Goal: Information Seeking & Learning: Learn about a topic

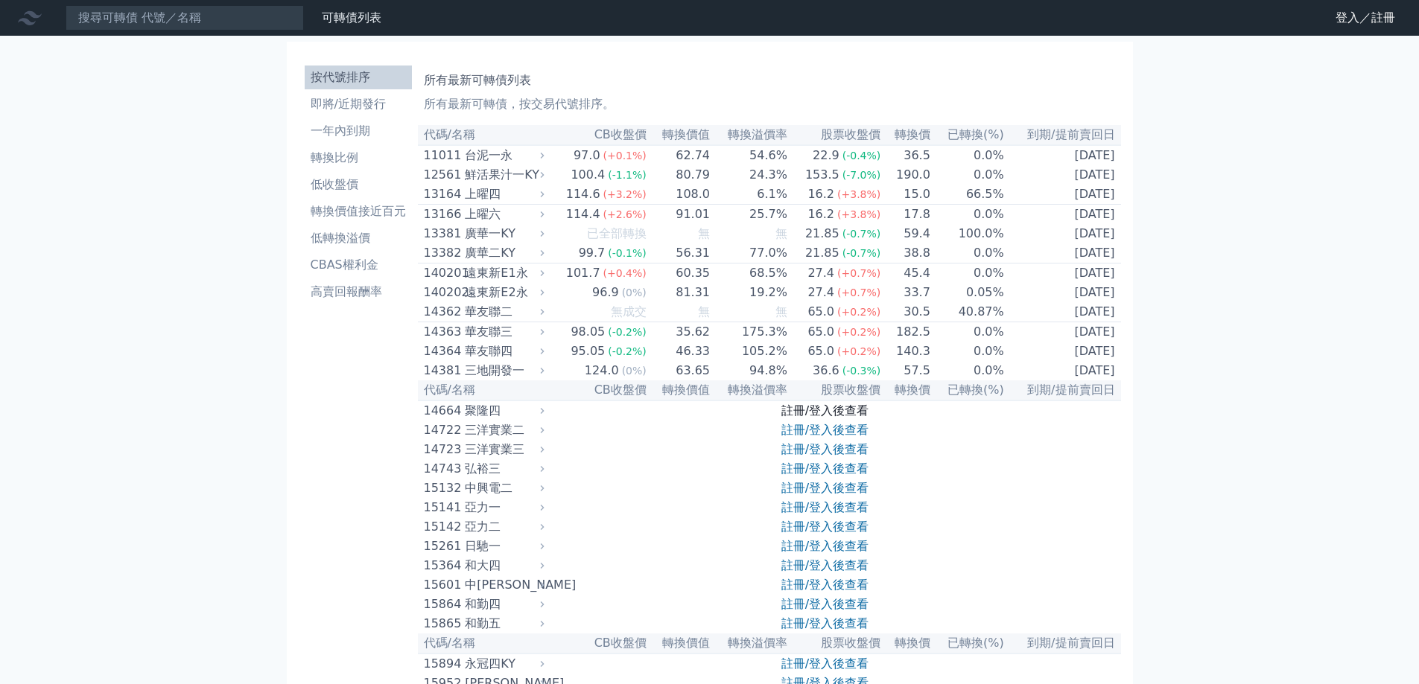
click at [838, 418] on link "註冊/登入後查看" at bounding box center [824, 411] width 87 height 14
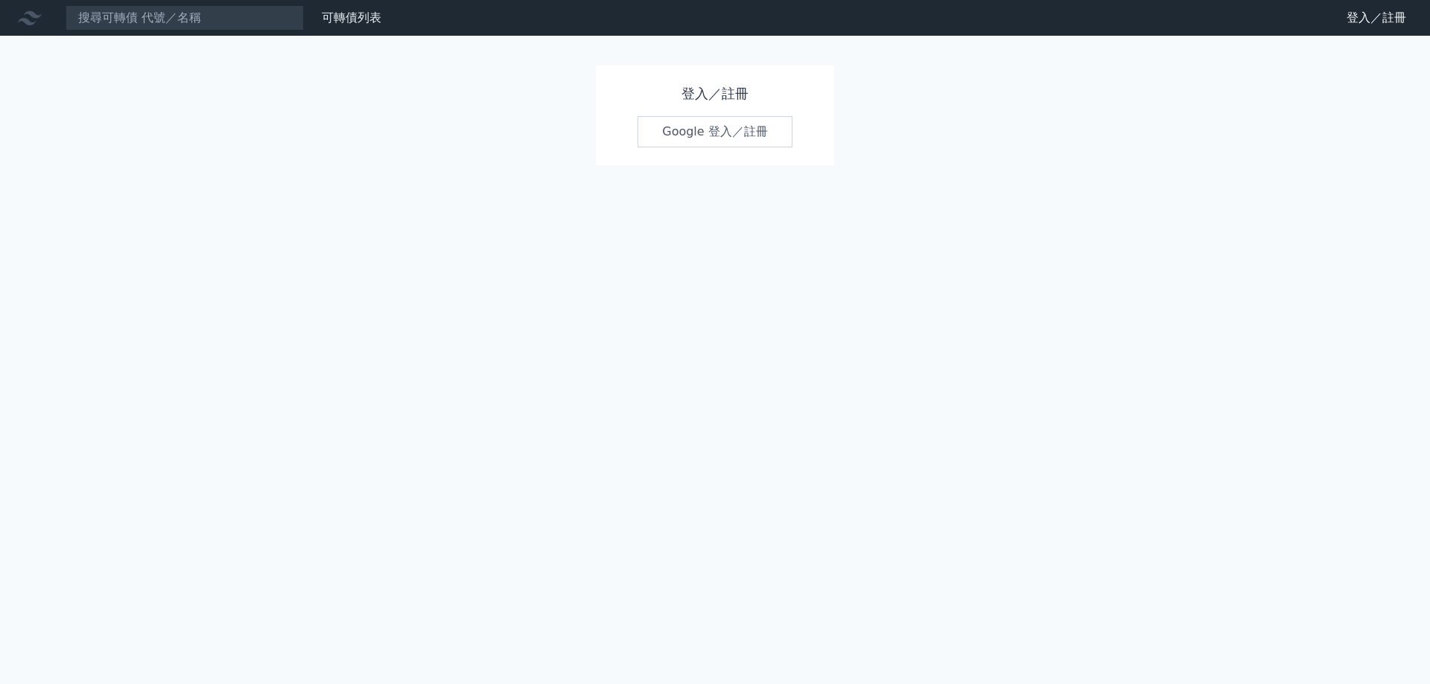
click at [698, 145] on link "Google 登入／註冊" at bounding box center [715, 131] width 155 height 31
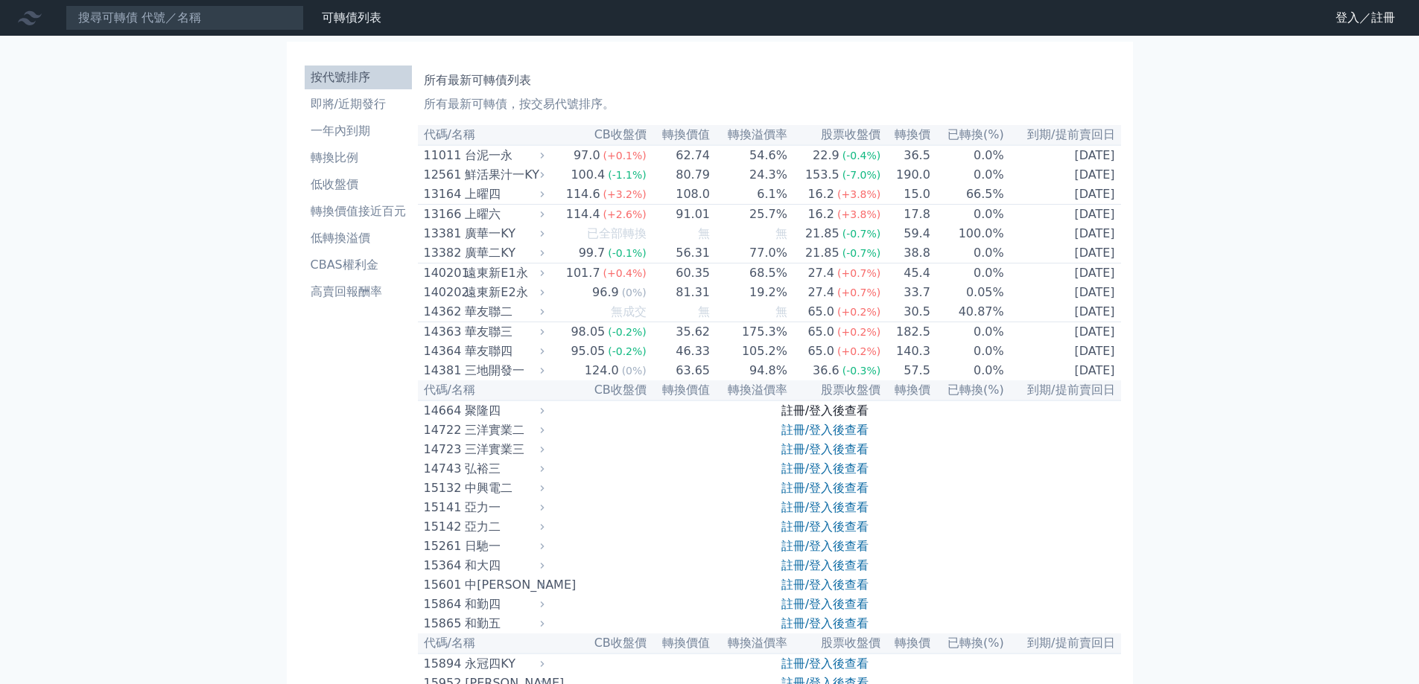
click at [848, 418] on link "註冊/登入後查看" at bounding box center [824, 411] width 87 height 14
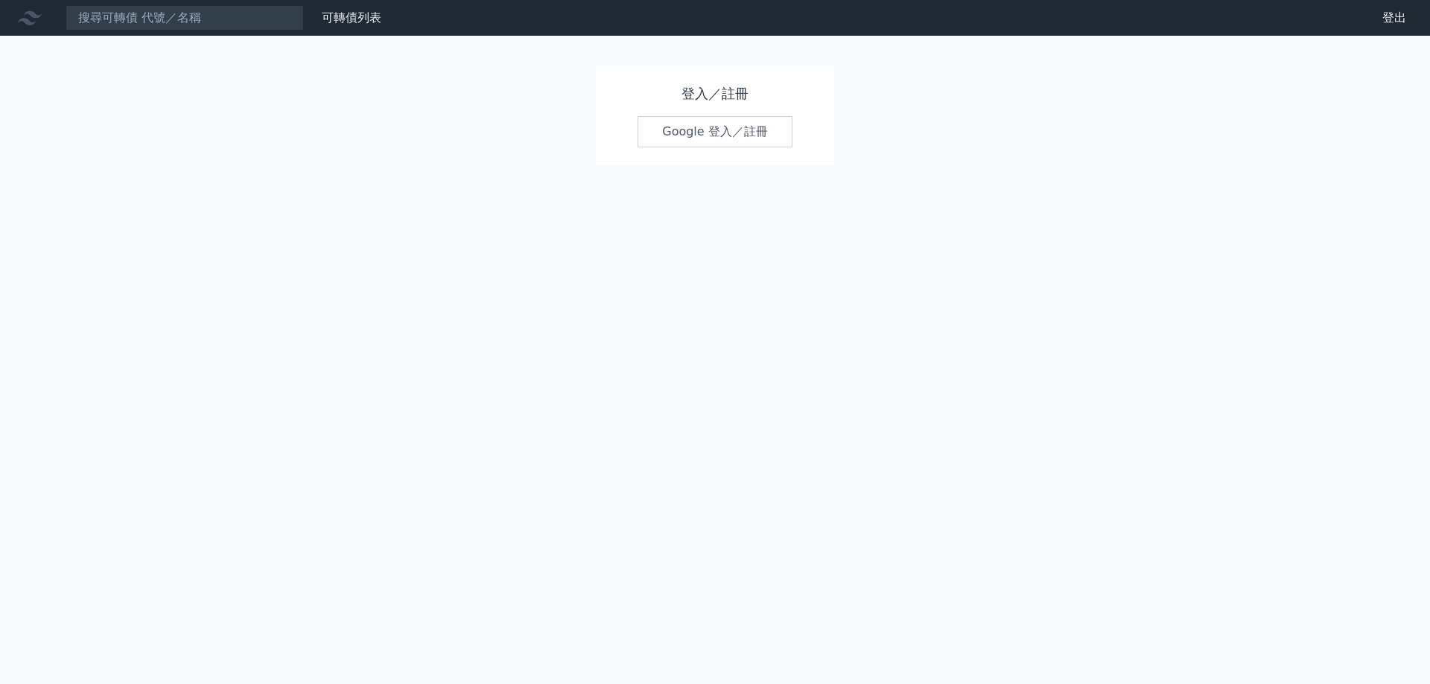
click at [725, 138] on link "Google 登入／註冊" at bounding box center [715, 131] width 155 height 31
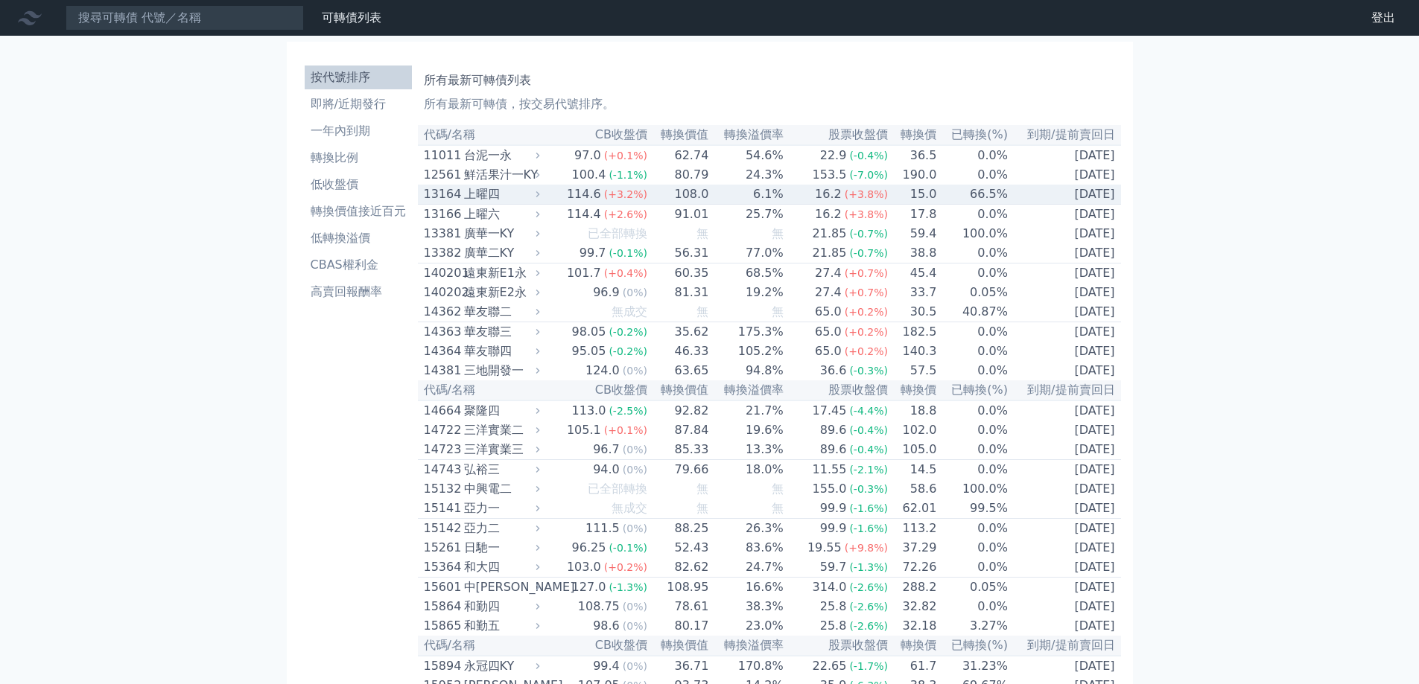
click at [661, 200] on td "108.0" at bounding box center [678, 195] width 61 height 20
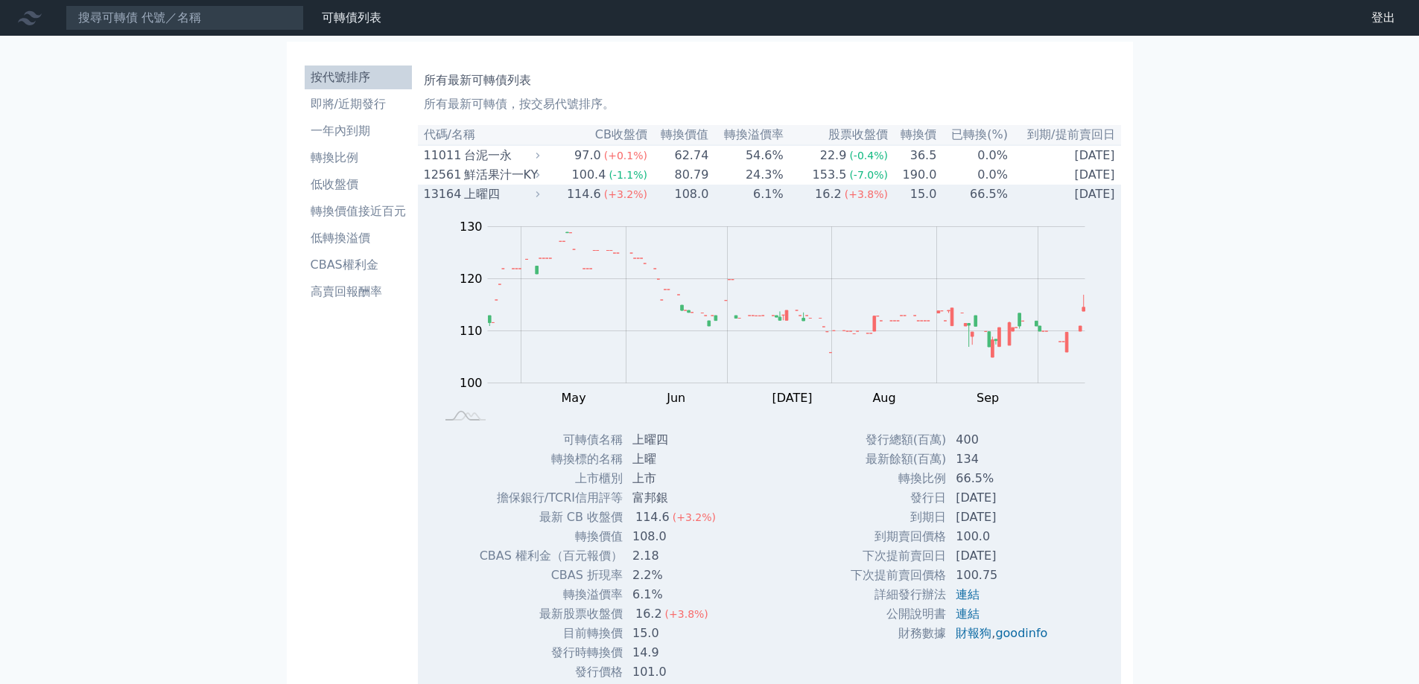
click at [661, 200] on td "108.0" at bounding box center [678, 194] width 61 height 19
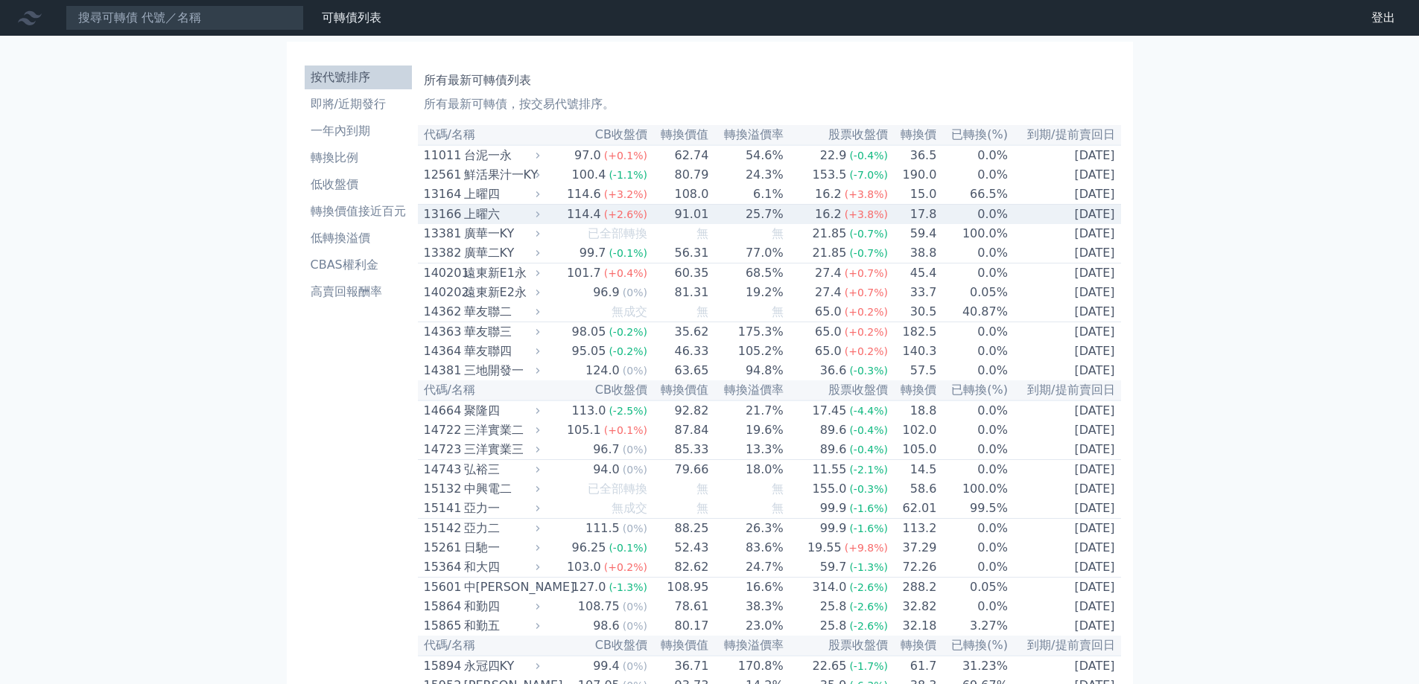
click at [591, 220] on div "114.4" at bounding box center [584, 215] width 40 height 18
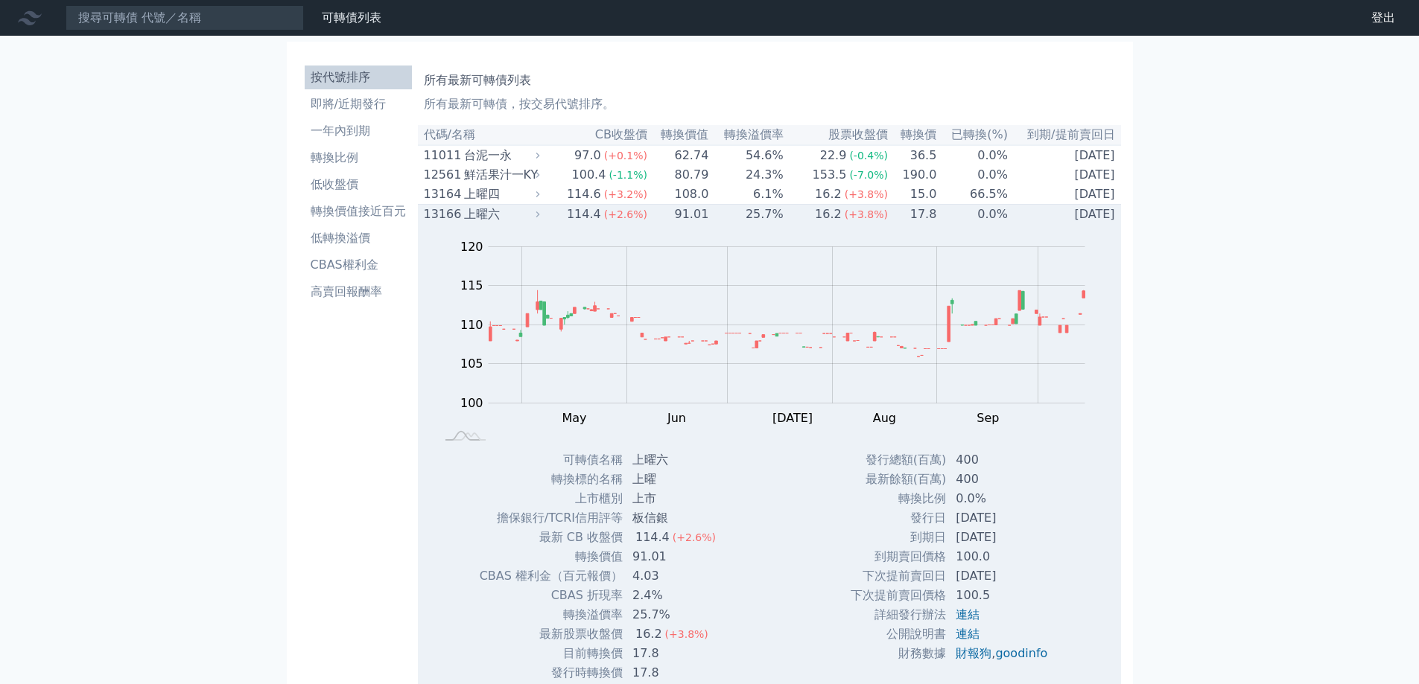
click at [591, 220] on div "114.4" at bounding box center [584, 215] width 40 height 18
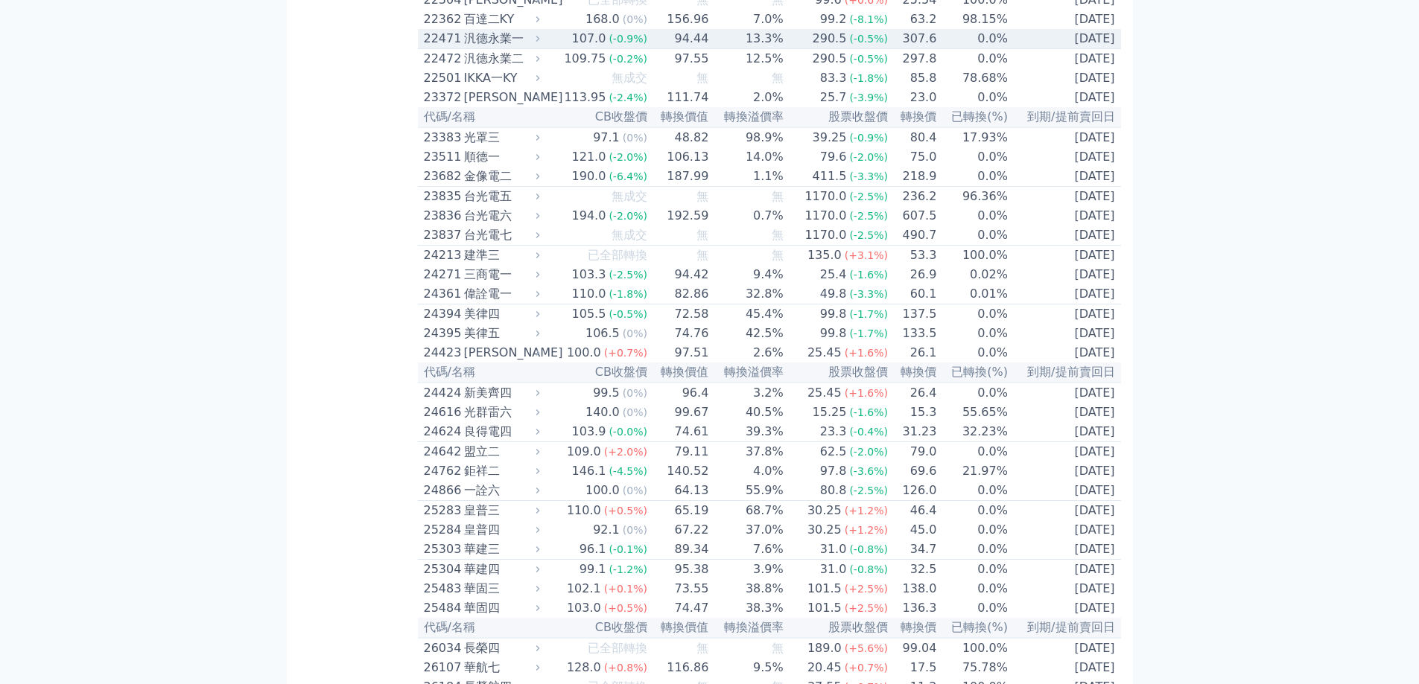
scroll to position [1192, 0]
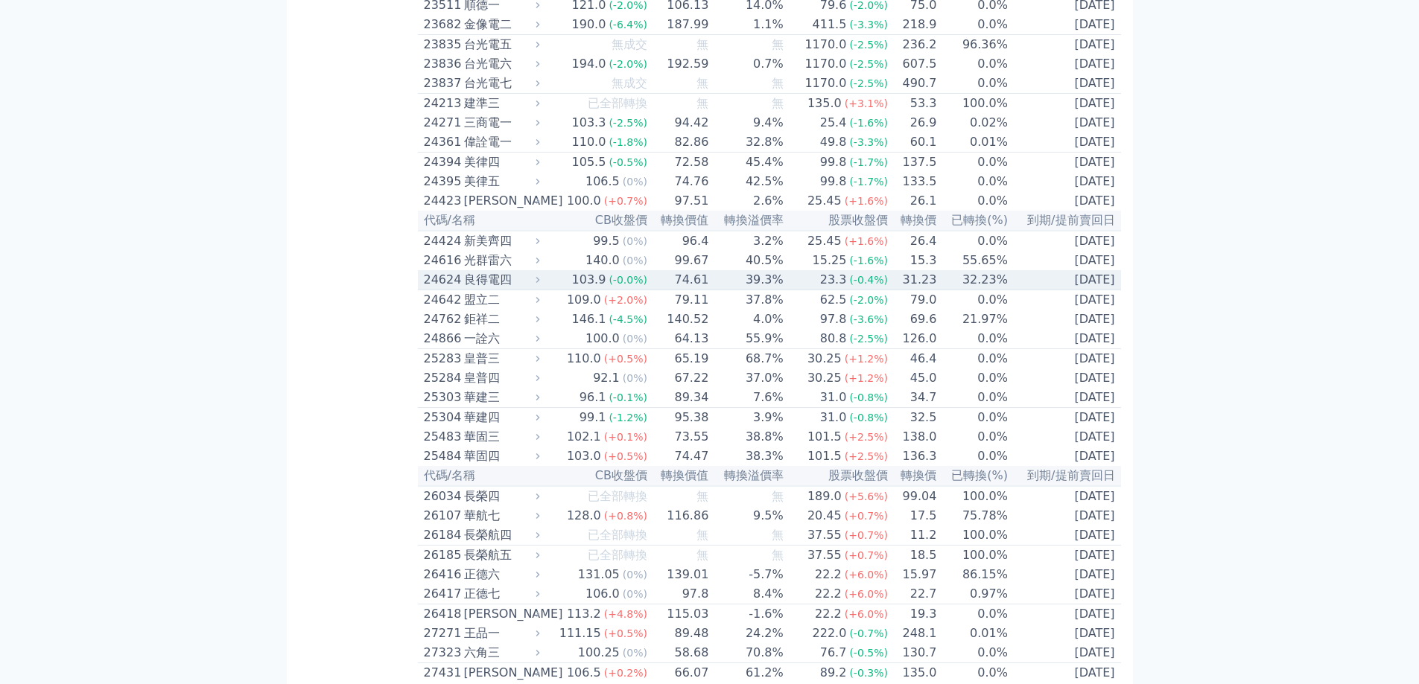
click at [643, 289] on div "(-0.0%)" at bounding box center [628, 280] width 39 height 18
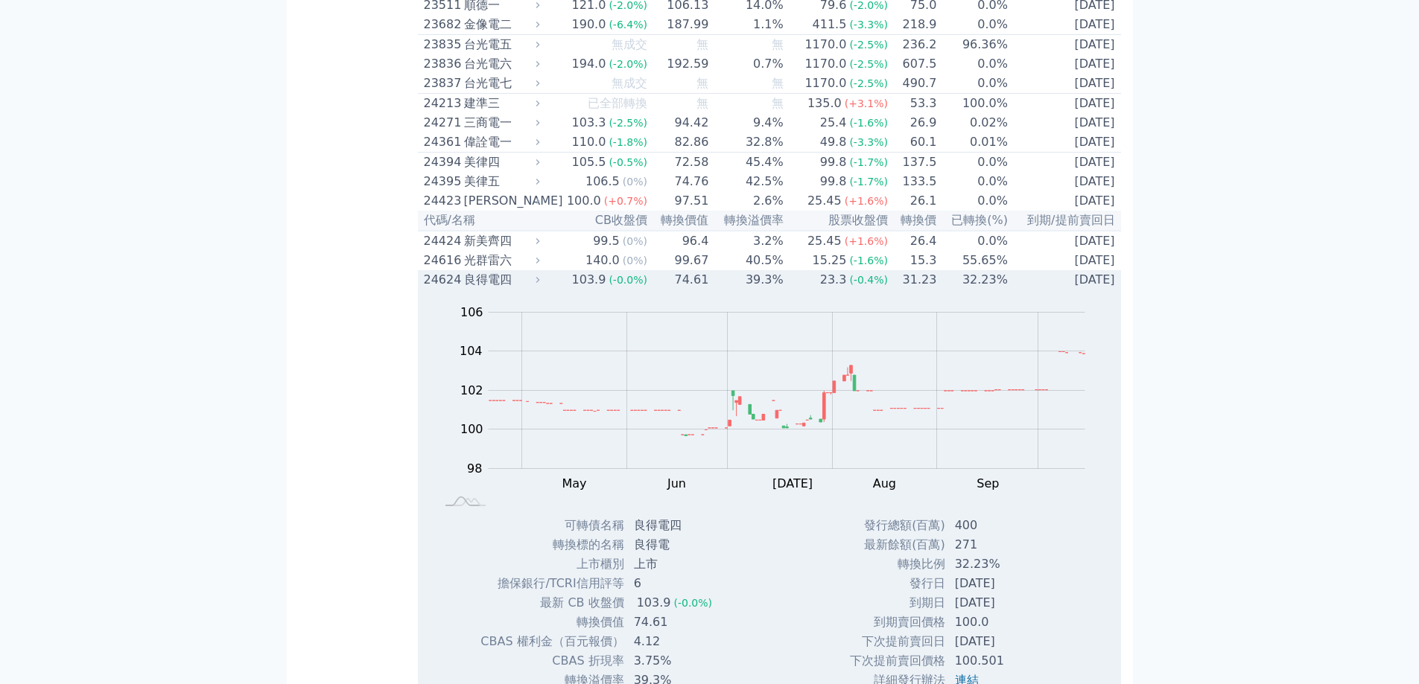
scroll to position [1266, 0]
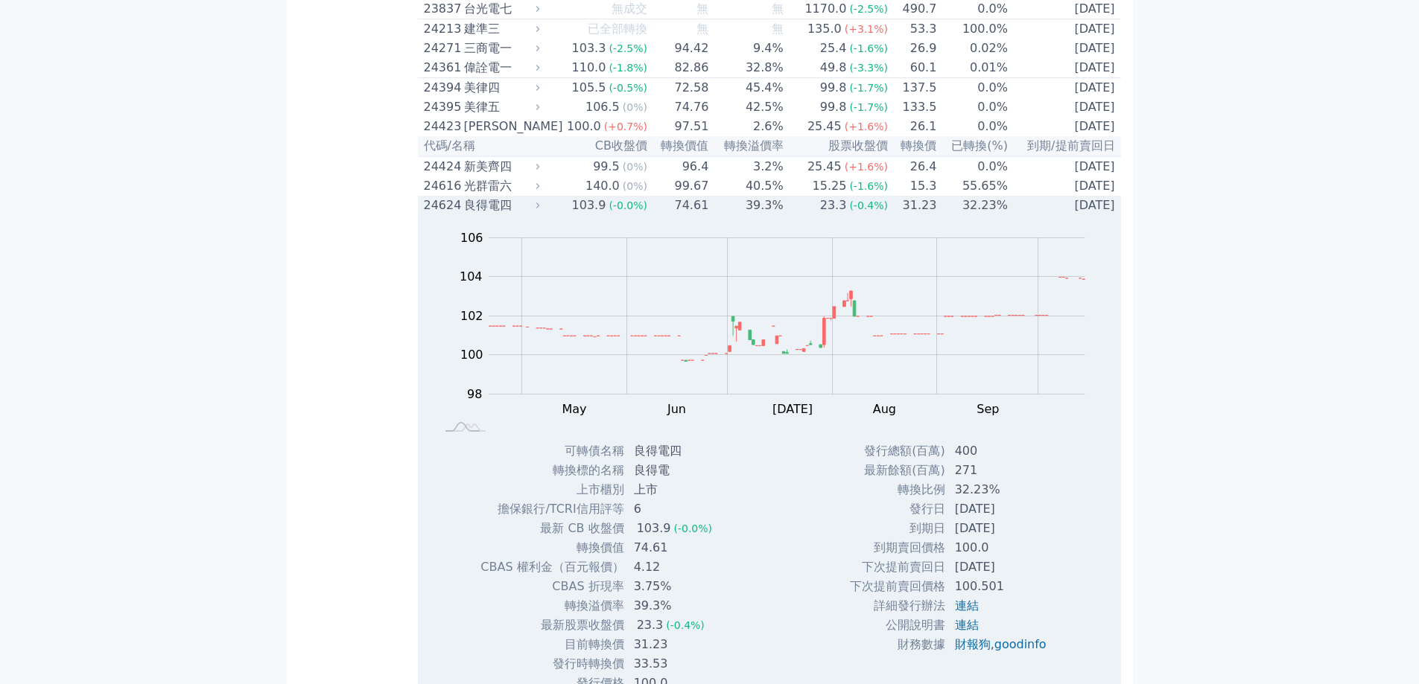
click at [648, 215] on td "74.61" at bounding box center [678, 205] width 61 height 19
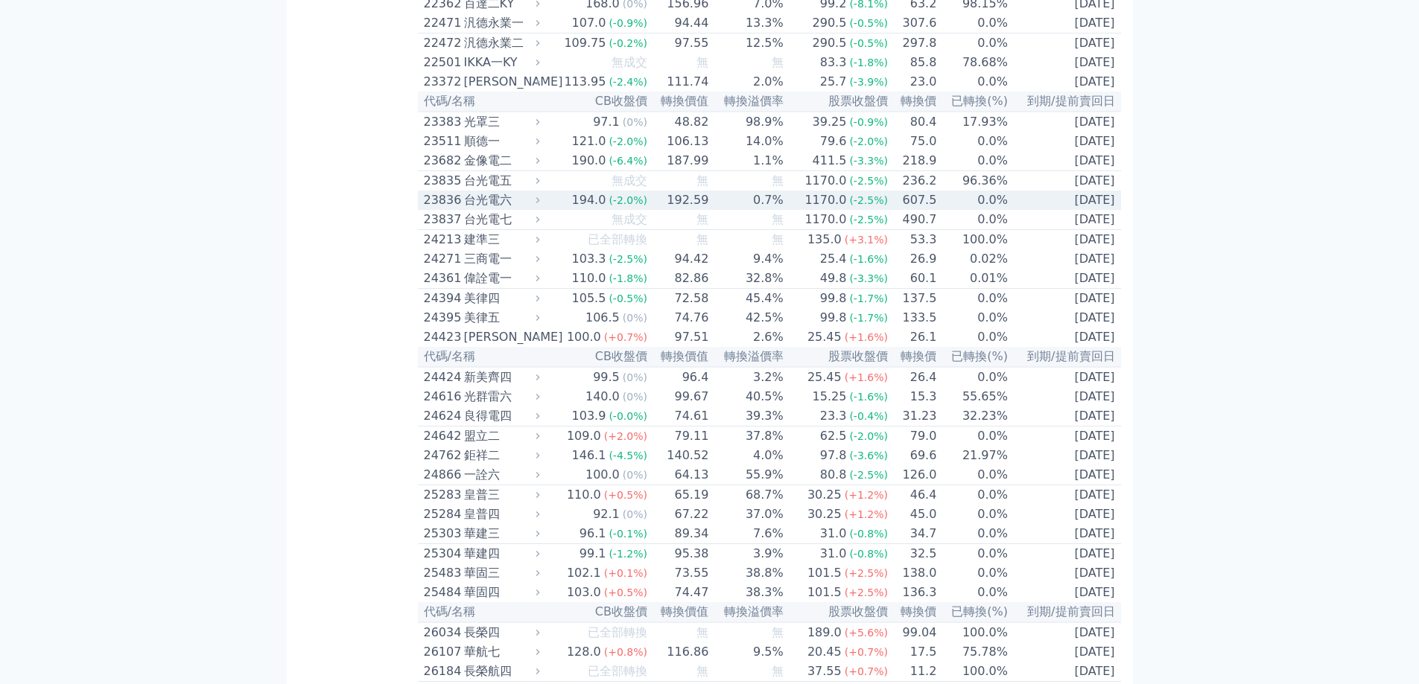
scroll to position [1043, 0]
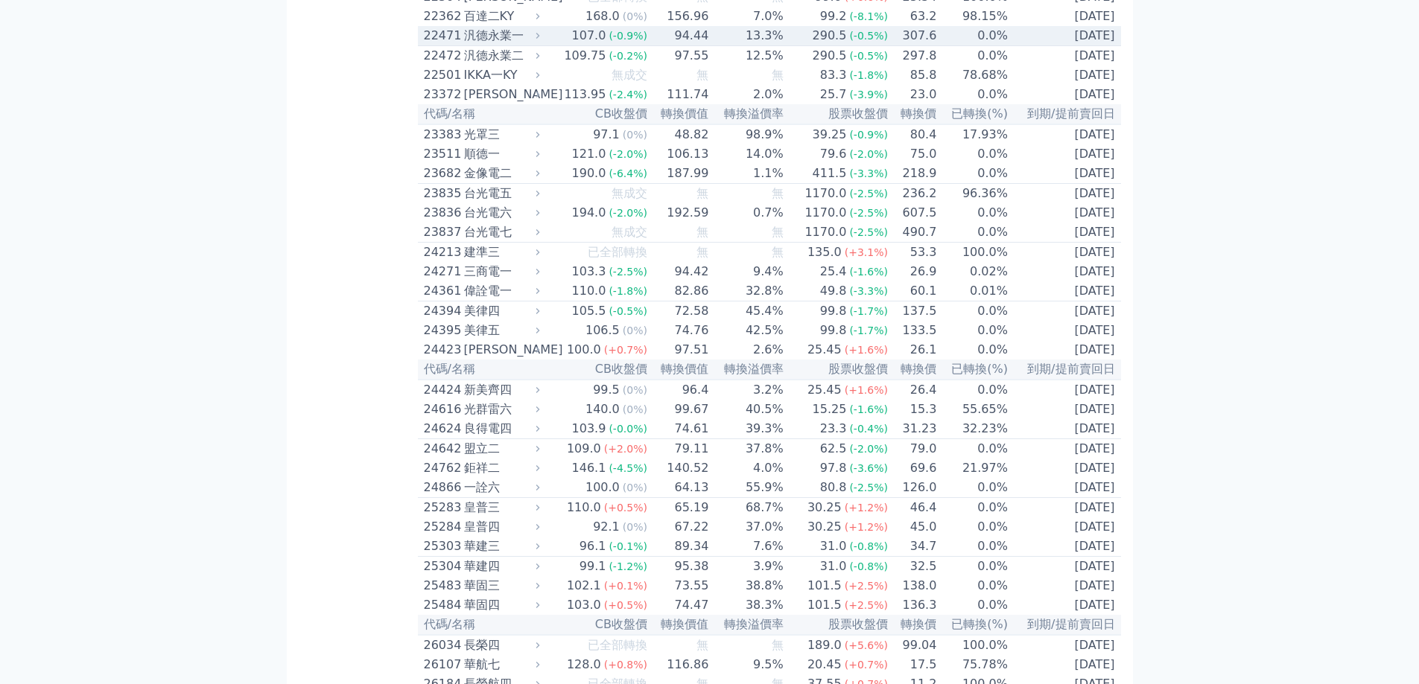
click at [765, 46] on td "13.3%" at bounding box center [746, 36] width 74 height 20
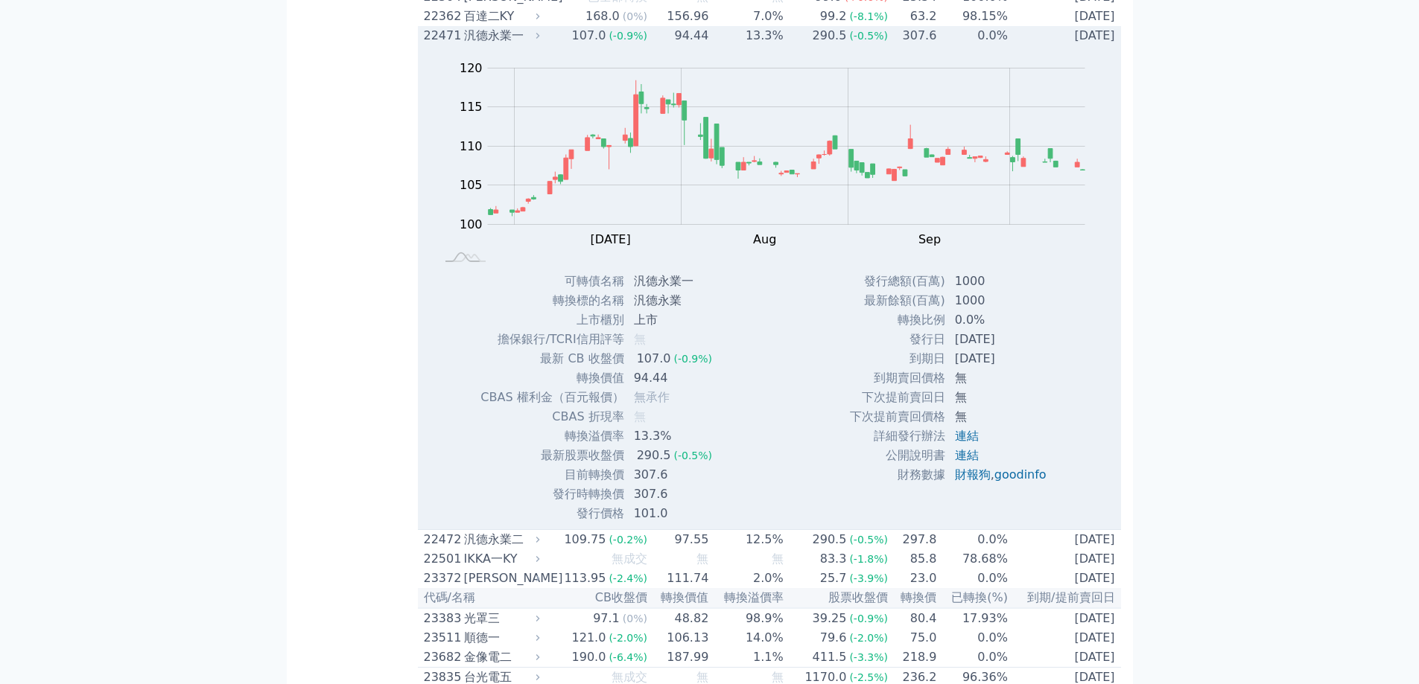
click at [765, 45] on td "13.3%" at bounding box center [746, 35] width 74 height 19
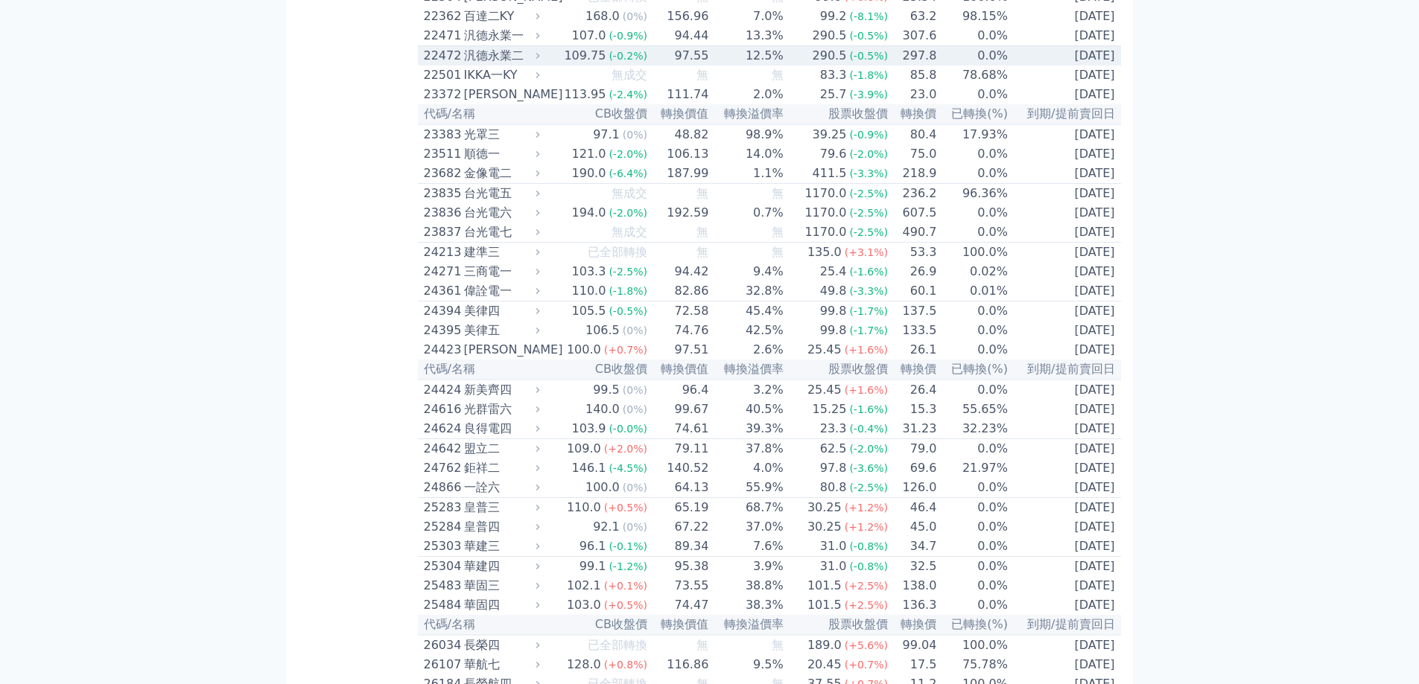
click at [767, 66] on td "12.5%" at bounding box center [746, 56] width 74 height 20
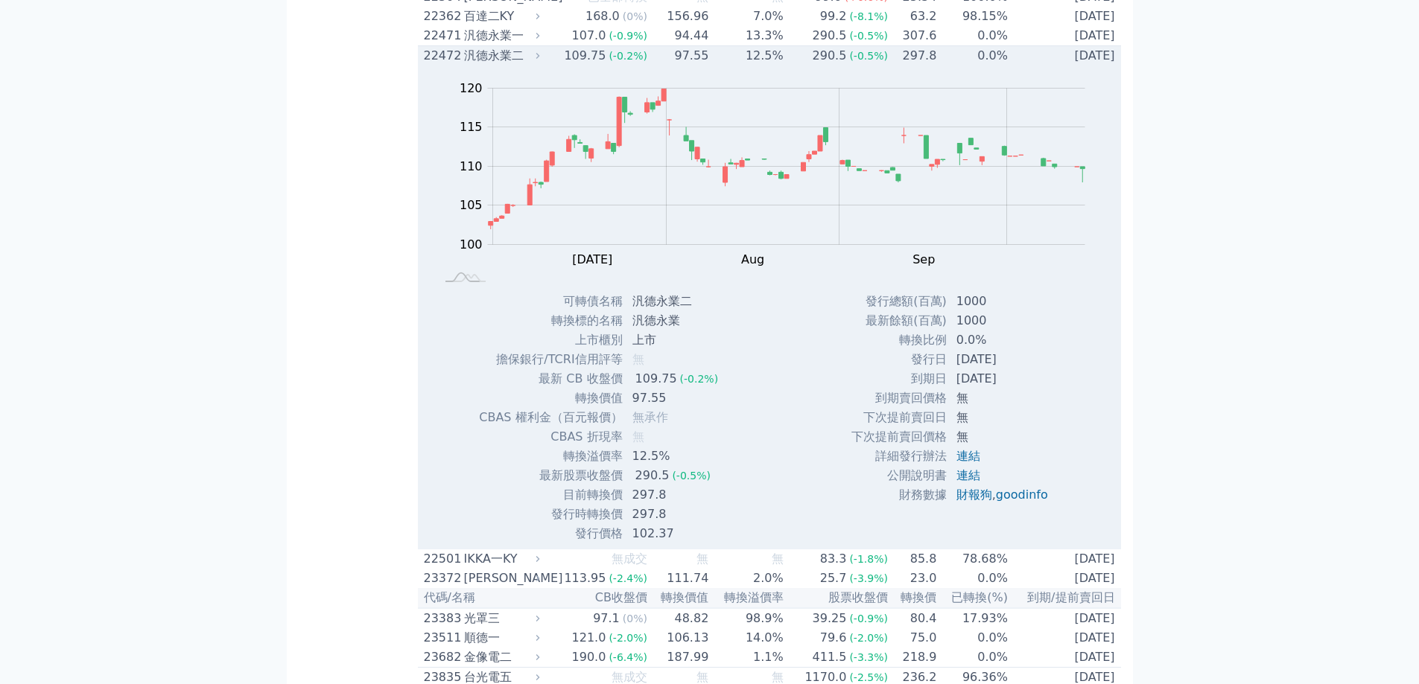
click at [766, 66] on td "12.5%" at bounding box center [746, 56] width 74 height 20
